Goal: Information Seeking & Learning: Learn about a topic

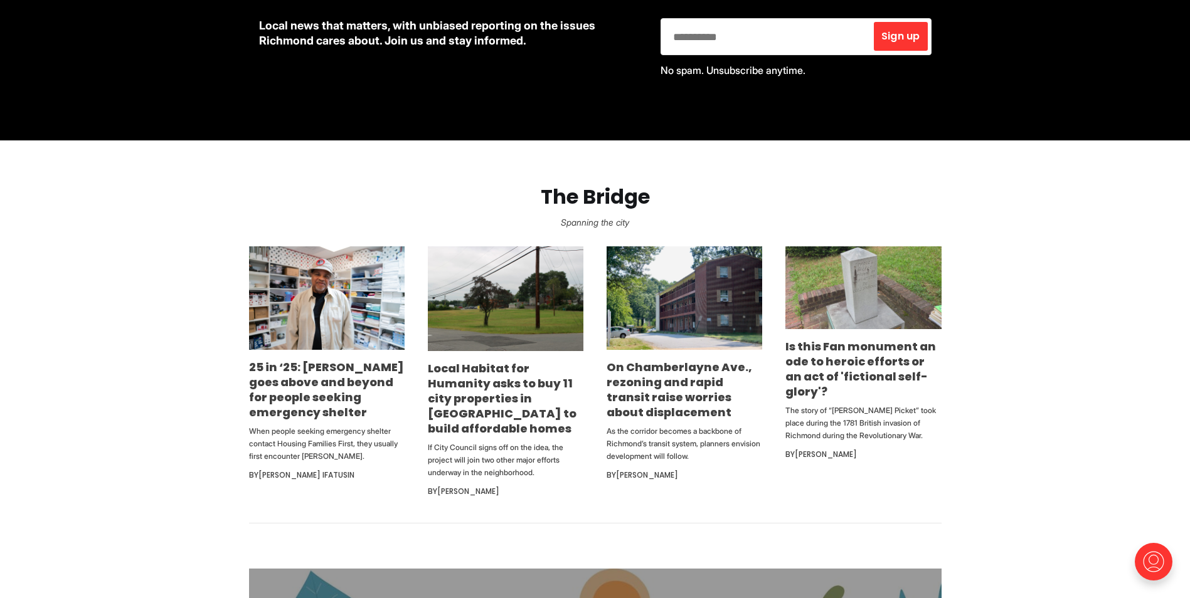
scroll to position [627, 0]
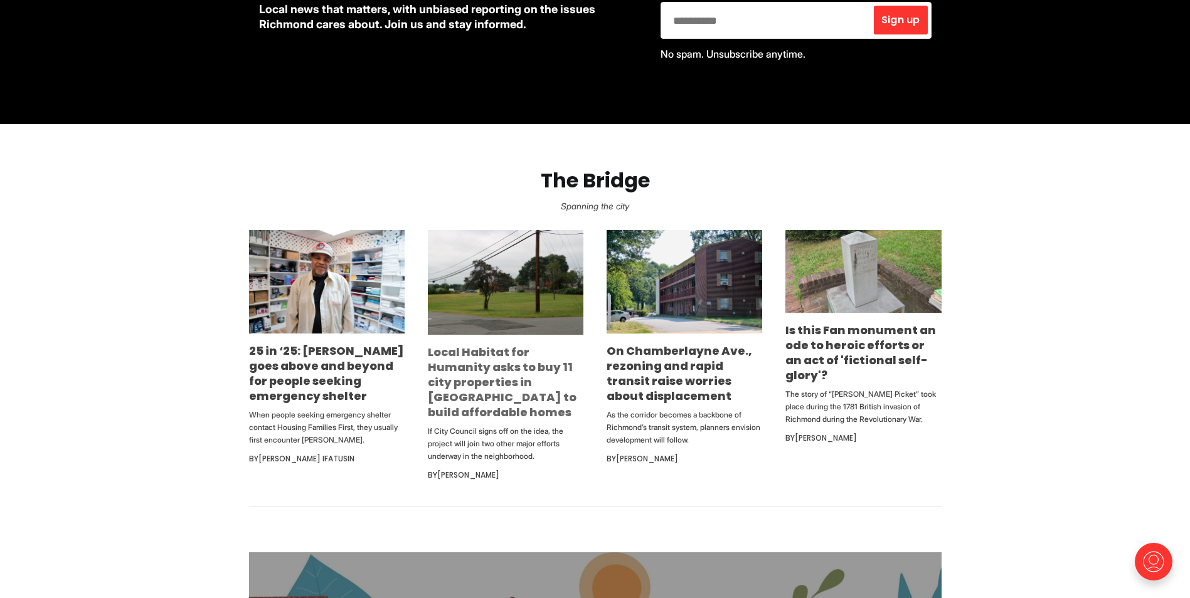
click at [495, 349] on link "Local Habitat for Humanity asks to buy 11 city properties in [GEOGRAPHIC_DATA] …" at bounding box center [502, 382] width 149 height 76
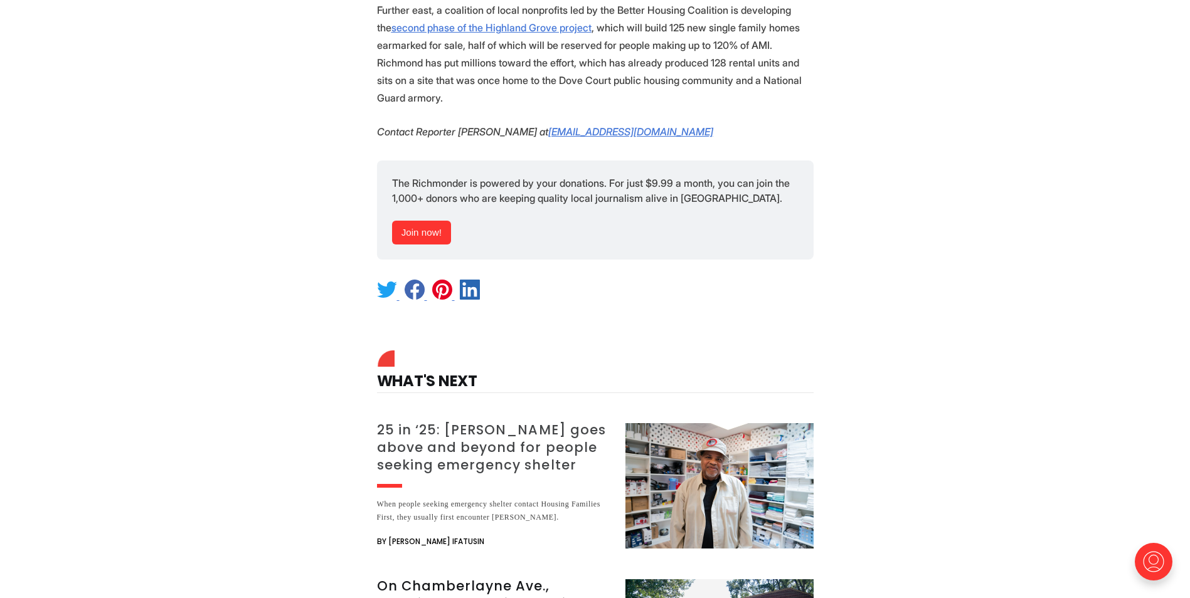
scroll to position [1506, 0]
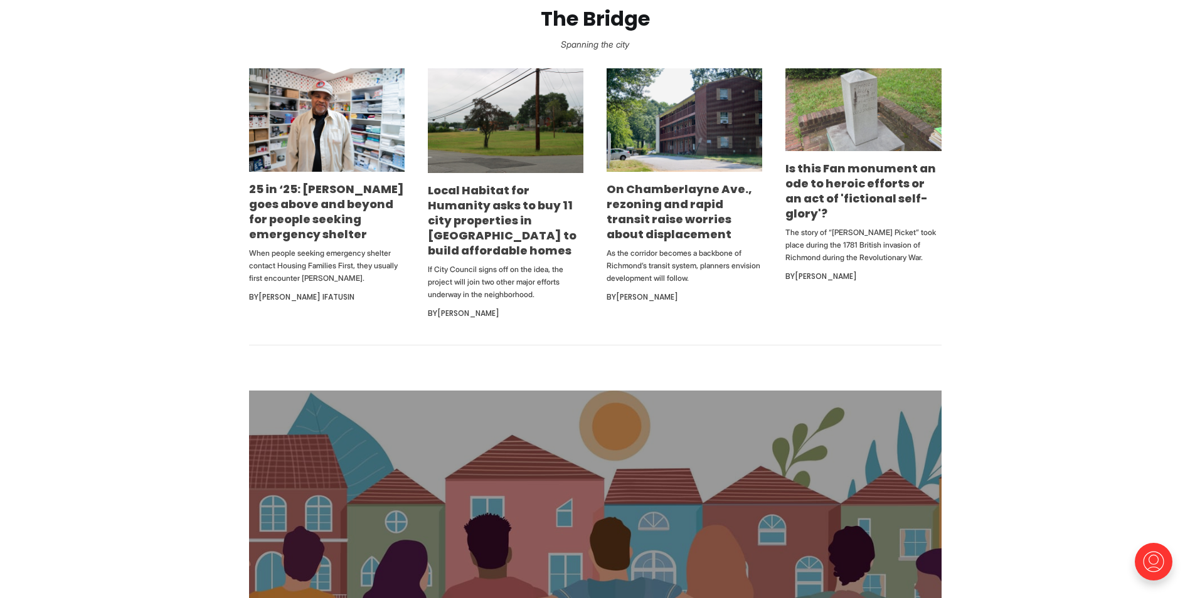
scroll to position [816, 0]
